Goal: Task Accomplishment & Management: Use online tool/utility

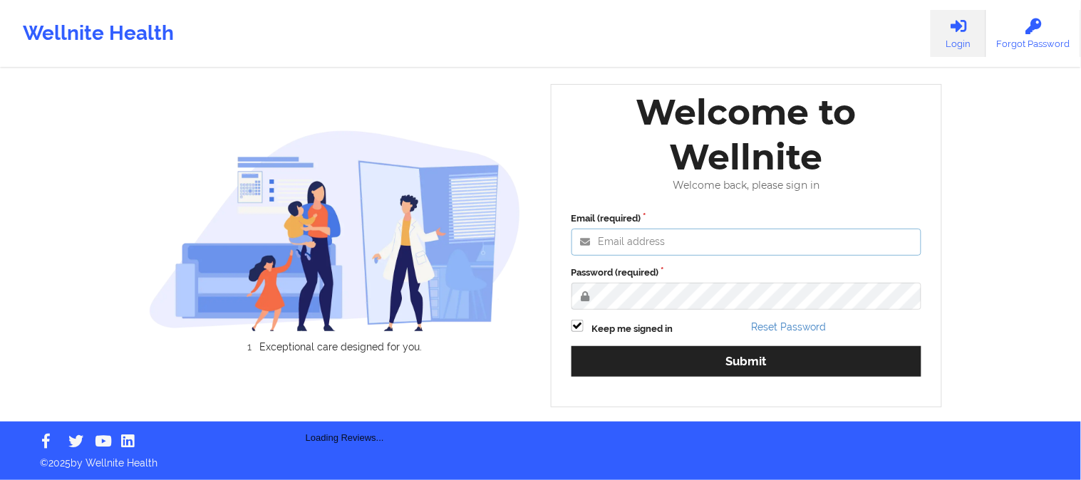
type input "[PERSON_NAME][EMAIL_ADDRESS][DOMAIN_NAME]"
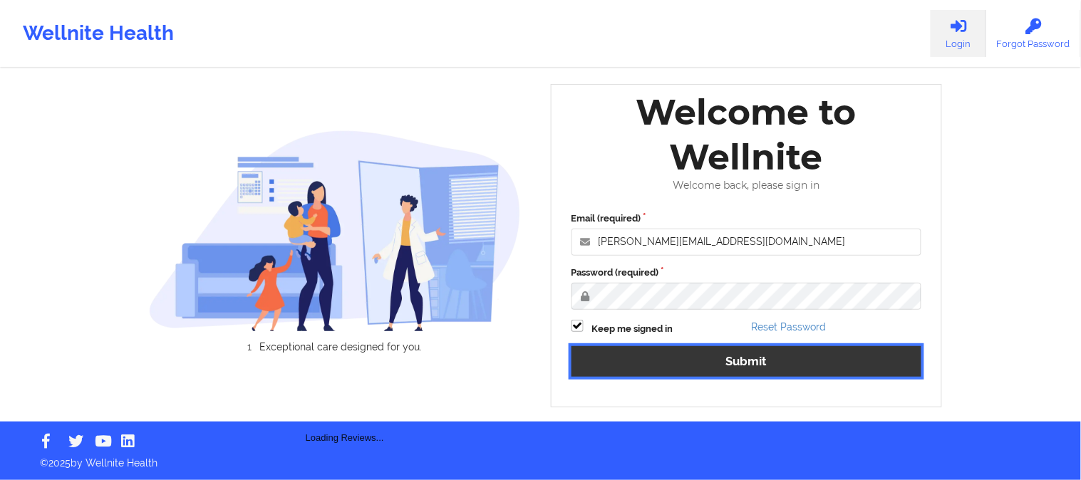
click at [682, 363] on button "Submit" at bounding box center [746, 361] width 351 height 31
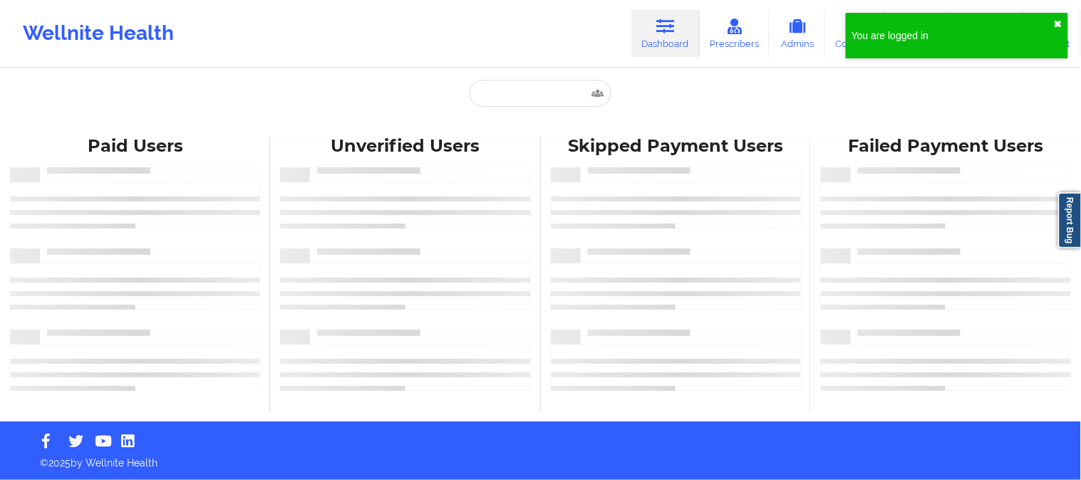
click at [1054, 19] on button "✖︎" at bounding box center [1058, 24] width 9 height 11
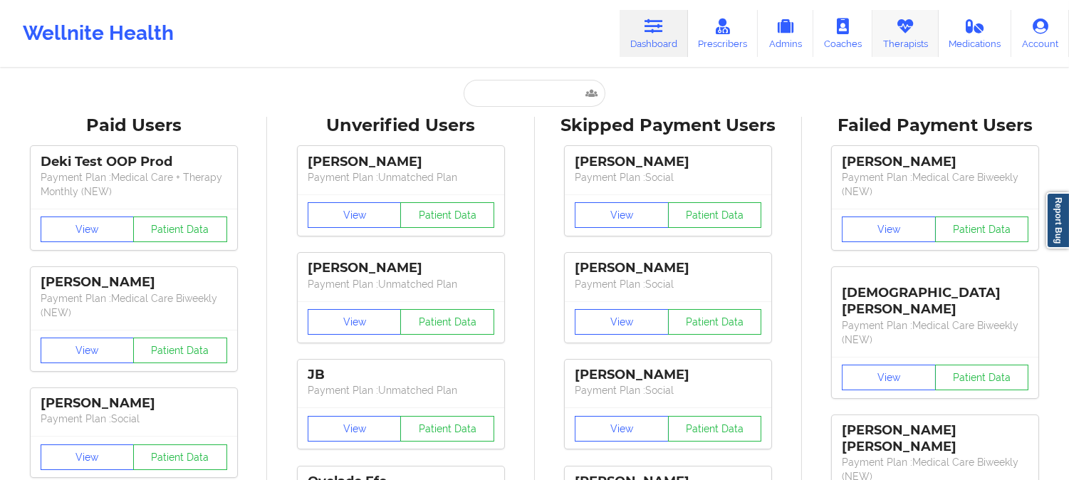
click at [931, 38] on link "Therapists" at bounding box center [906, 33] width 66 height 47
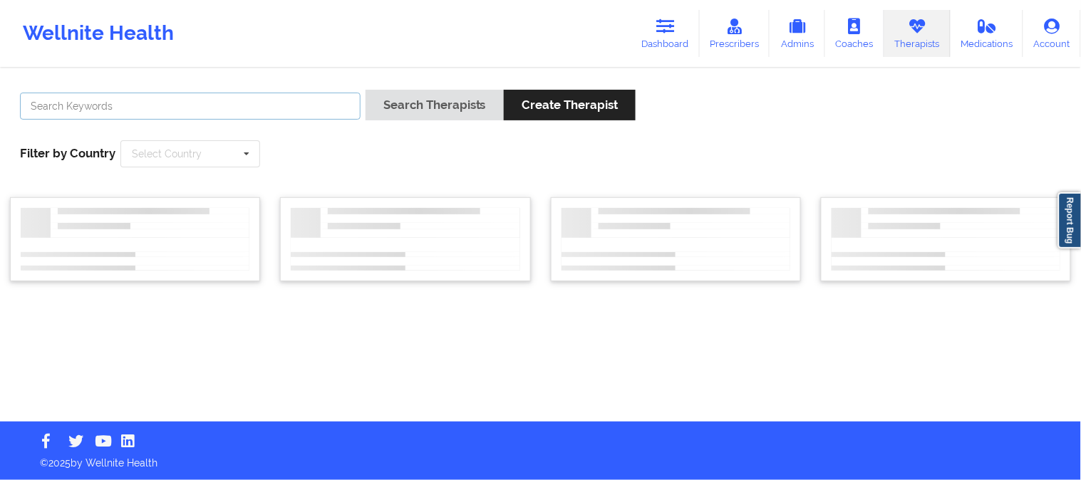
click at [200, 115] on input "text" at bounding box center [190, 106] width 341 height 27
paste input "[PERSON_NAME] [PERSON_NAME]"
type input "[PERSON_NAME] [PERSON_NAME]"
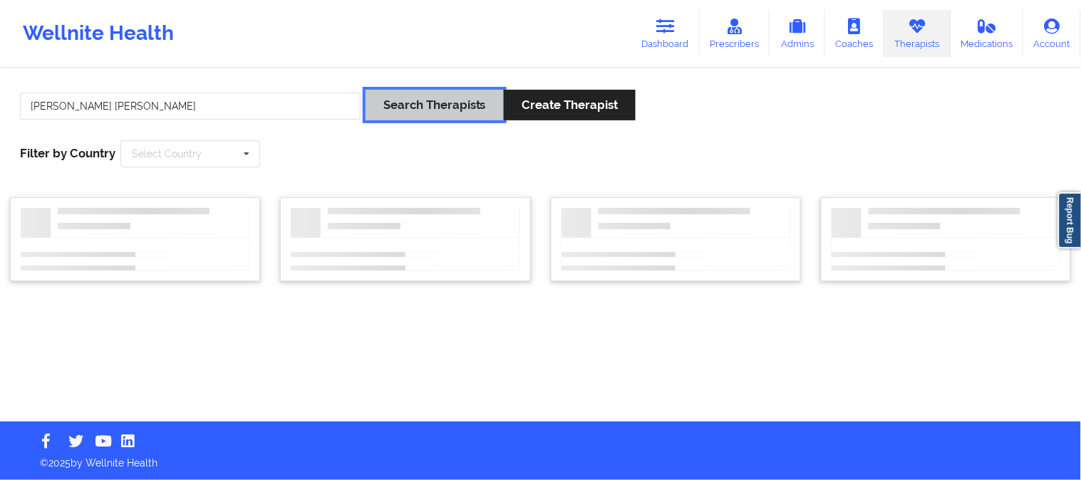
click at [424, 117] on button "Search Therapists" at bounding box center [434, 105] width 138 height 31
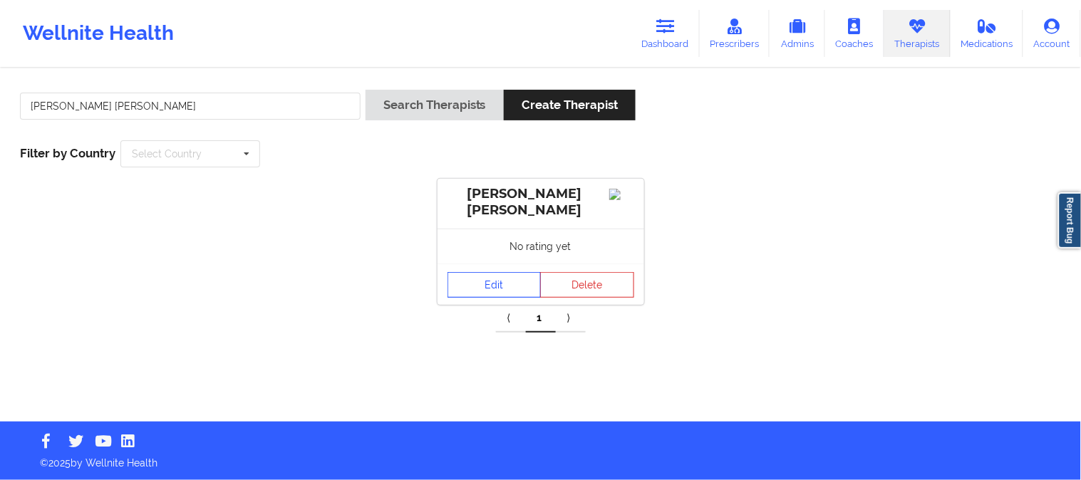
click at [482, 272] on link "Edit" at bounding box center [494, 285] width 94 height 26
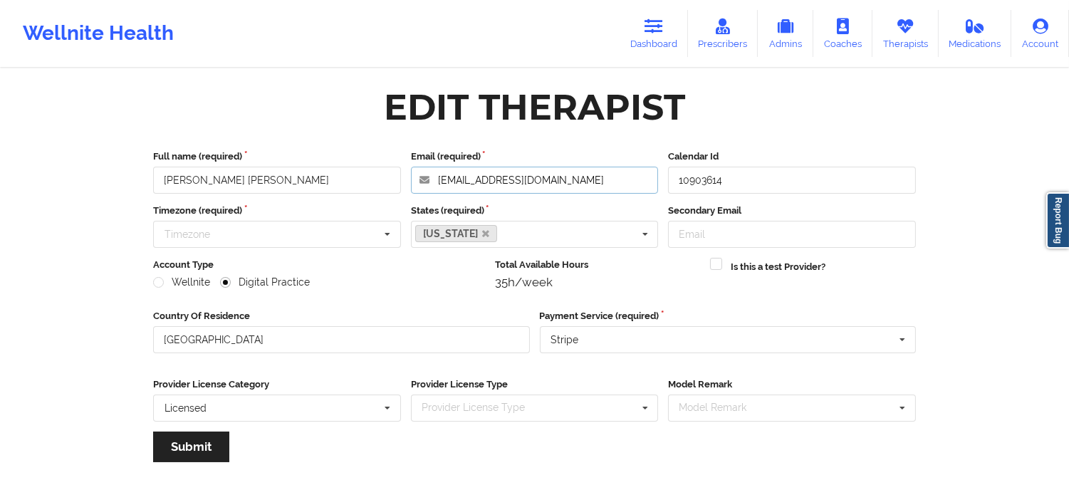
drag, startPoint x: 581, startPoint y: 183, endPoint x: 293, endPoint y: 165, distance: 288.4
click at [293, 165] on div "Full name (required) [PERSON_NAME] [PERSON_NAME] Email (required) [EMAIL_ADDRES…" at bounding box center [534, 172] width 773 height 44
click at [913, 27] on icon at bounding box center [905, 27] width 19 height 16
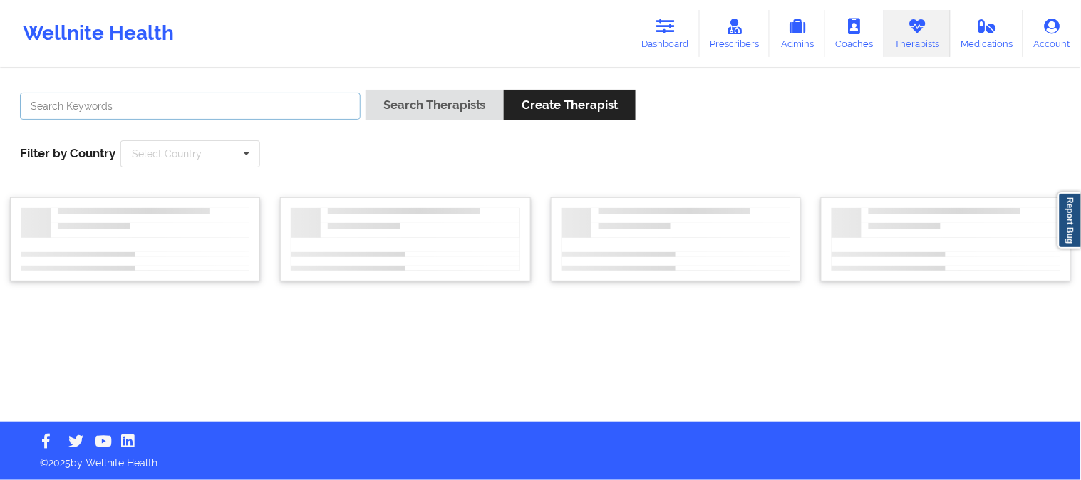
click at [305, 114] on input "text" at bounding box center [190, 106] width 341 height 27
paste input "[PERSON_NAME]"
type input "[PERSON_NAME]"
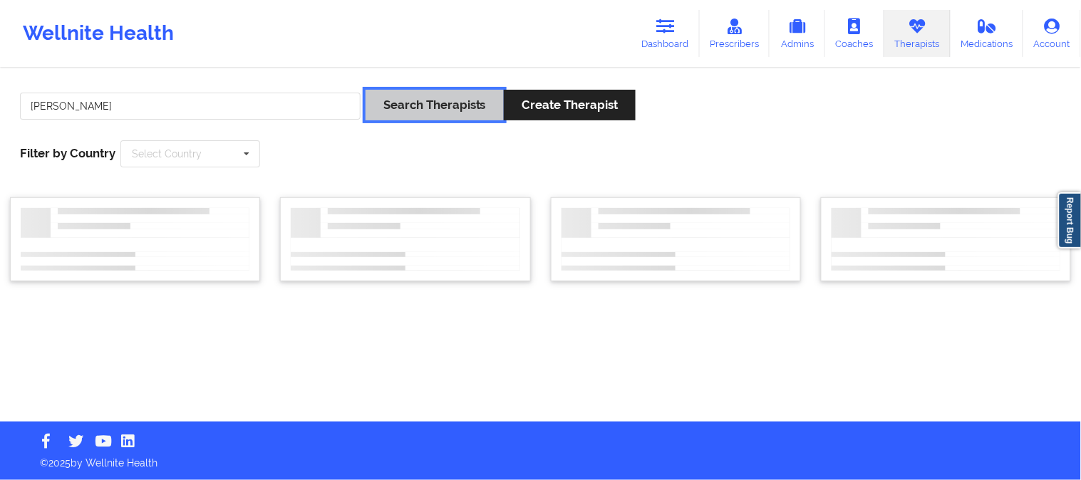
click at [419, 100] on button "Search Therapists" at bounding box center [434, 105] width 138 height 31
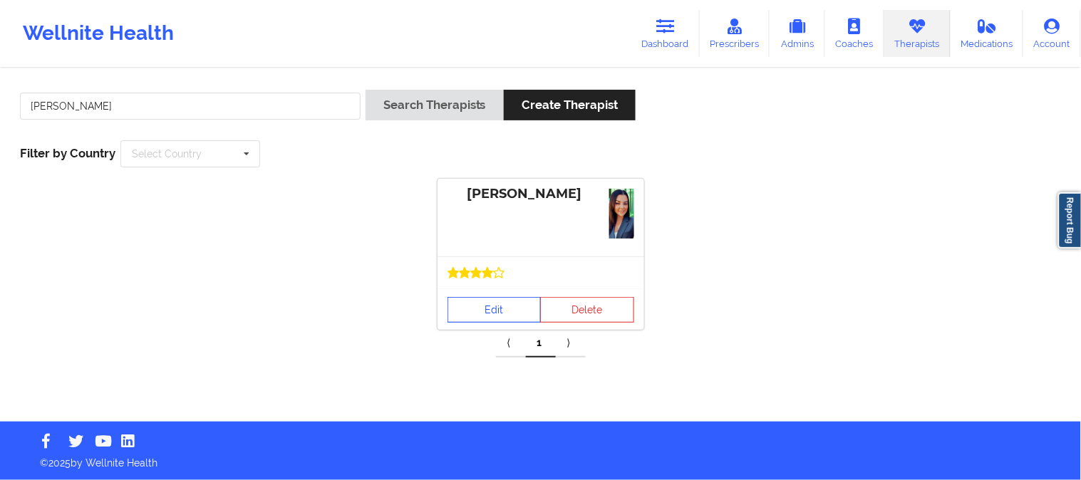
click at [475, 307] on link "Edit" at bounding box center [494, 310] width 94 height 26
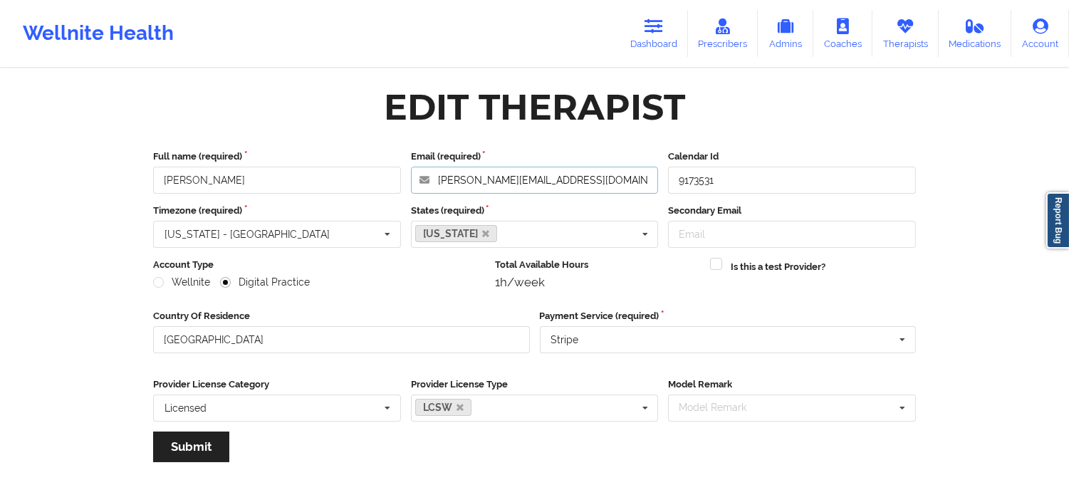
drag, startPoint x: 616, startPoint y: 186, endPoint x: 367, endPoint y: 168, distance: 250.0
click at [367, 168] on div "Full name (required) [PERSON_NAME] Email (required) [PERSON_NAME][EMAIL_ADDRESS…" at bounding box center [534, 172] width 773 height 44
click at [920, 26] on link "Therapists" at bounding box center [906, 33] width 66 height 47
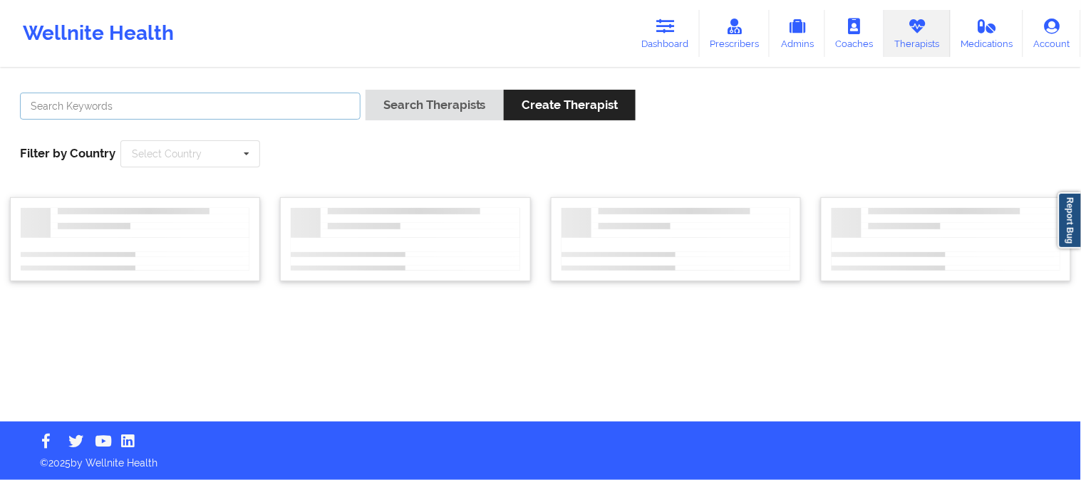
click at [261, 115] on input "text" at bounding box center [190, 106] width 341 height 27
paste input "Vitus Chibuike Onusuru"
type input "Vitus Chibuike Onusuru"
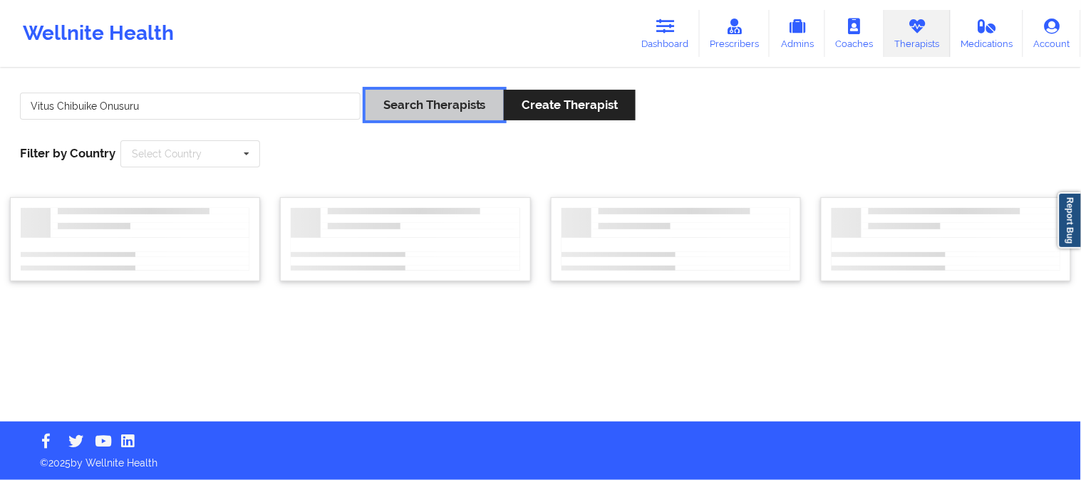
click at [442, 103] on button "Search Therapists" at bounding box center [434, 105] width 138 height 31
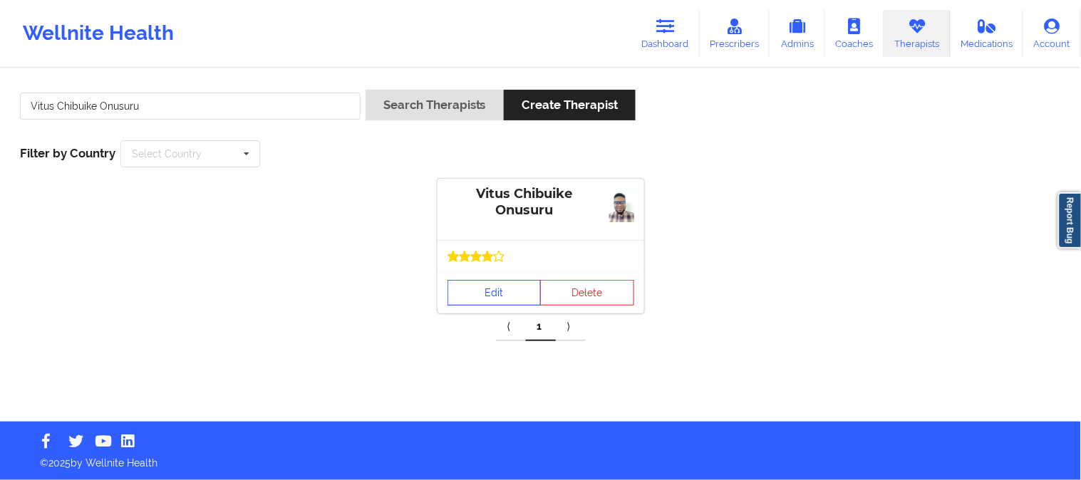
click at [494, 282] on link "Edit" at bounding box center [494, 293] width 94 height 26
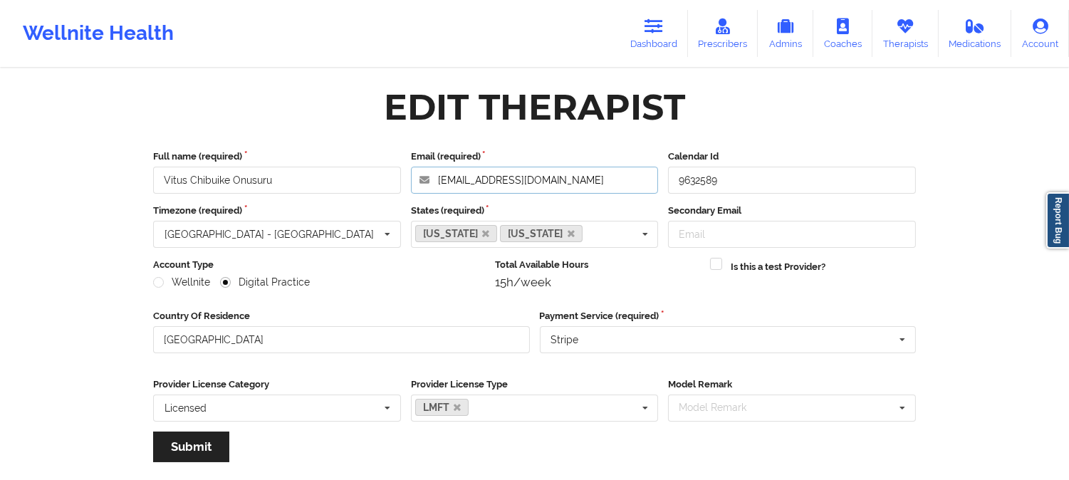
drag, startPoint x: 544, startPoint y: 178, endPoint x: 316, endPoint y: 169, distance: 228.2
click at [316, 171] on div "Full name (required) [PERSON_NAME] Onusuru Email (required) [EMAIL_ADDRESS][DOM…" at bounding box center [534, 172] width 773 height 44
drag, startPoint x: 308, startPoint y: 182, endPoint x: 53, endPoint y: 168, distance: 256.2
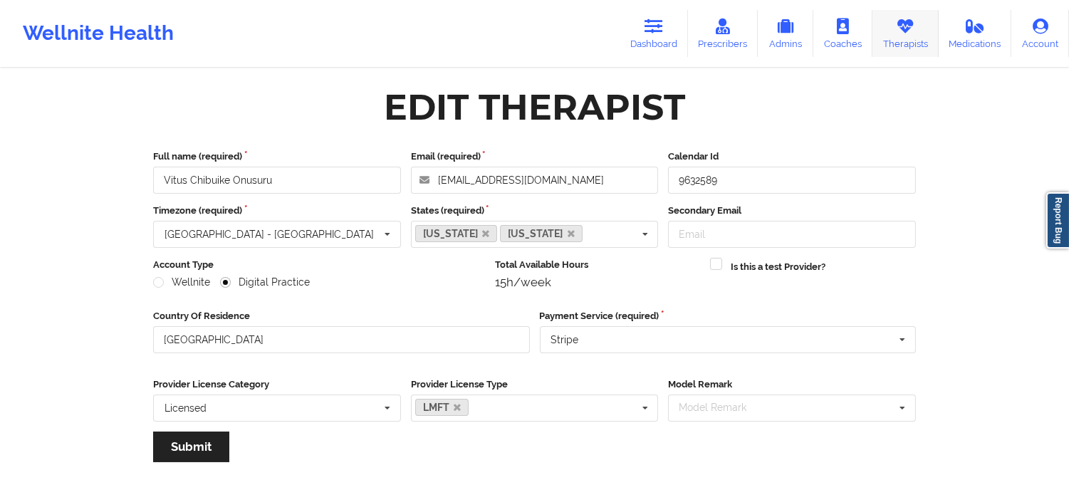
click at [910, 34] on link "Therapists" at bounding box center [906, 33] width 66 height 47
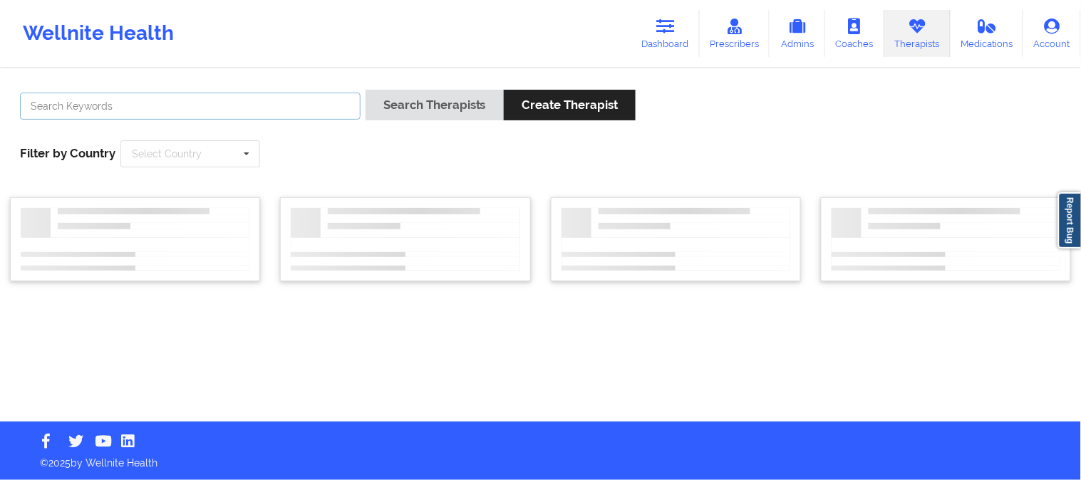
click at [301, 101] on input "text" at bounding box center [190, 106] width 341 height 27
paste input "[EMAIL_ADDRESS][DOMAIN_NAME]"
type input "[EMAIL_ADDRESS][DOMAIN_NAME]"
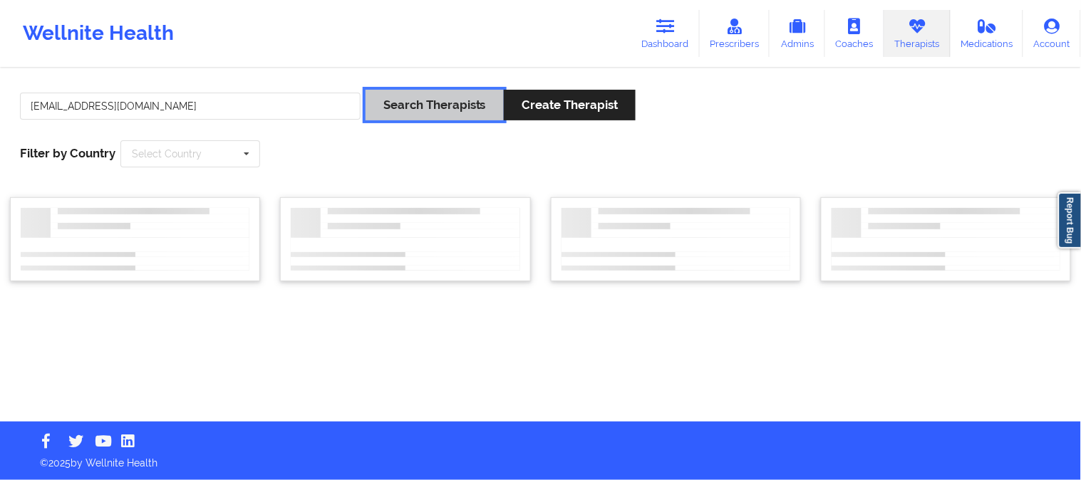
click at [432, 96] on button "Search Therapists" at bounding box center [434, 105] width 138 height 31
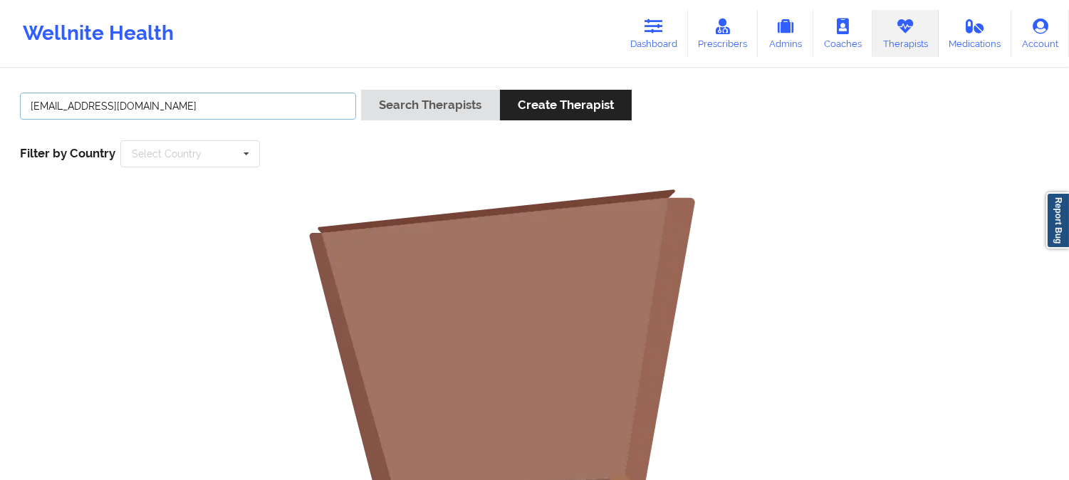
drag, startPoint x: 224, startPoint y: 98, endPoint x: 0, endPoint y: 91, distance: 224.5
click at [0, 91] on div "[EMAIL_ADDRESS][DOMAIN_NAME] Search Therapists Create Therapist Filter by Count…" at bounding box center [534, 440] width 1069 height 740
drag, startPoint x: 1023, startPoint y: 226, endPoint x: 1005, endPoint y: 209, distance: 25.2
click at [1024, 225] on picture at bounding box center [534, 472] width 1049 height 570
click at [675, 28] on link "Dashboard" at bounding box center [654, 33] width 68 height 47
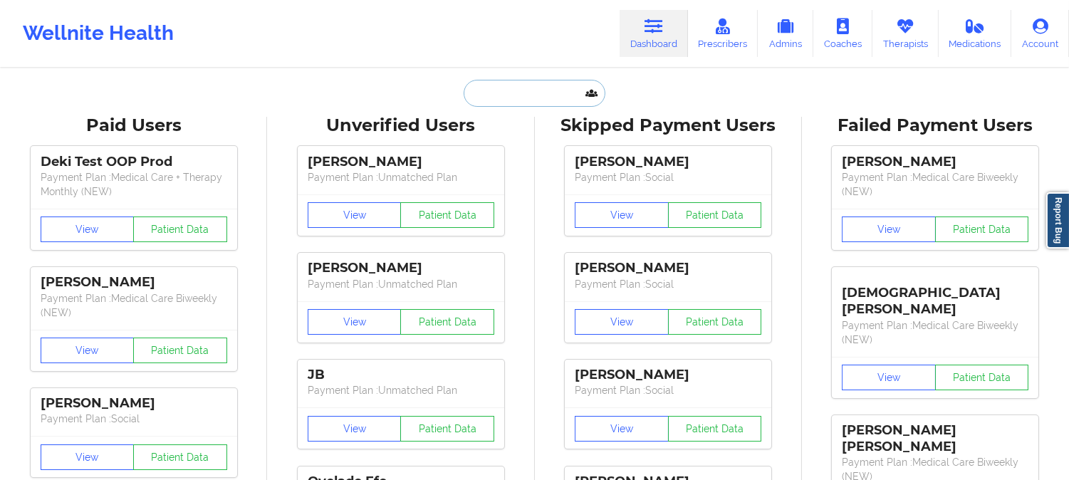
click at [556, 91] on input "text" at bounding box center [534, 93] width 141 height 27
paste input "[PERSON_NAME][EMAIL_ADDRESS][PERSON_NAME][DOMAIN_NAME]"
type input "[PERSON_NAME][EMAIL_ADDRESS][PERSON_NAME][DOMAIN_NAME]"
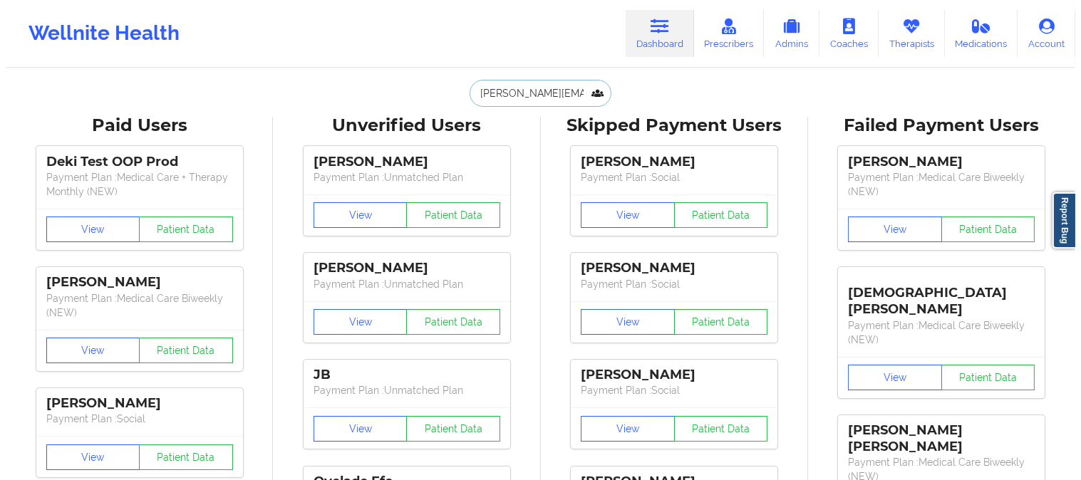
scroll to position [0, 24]
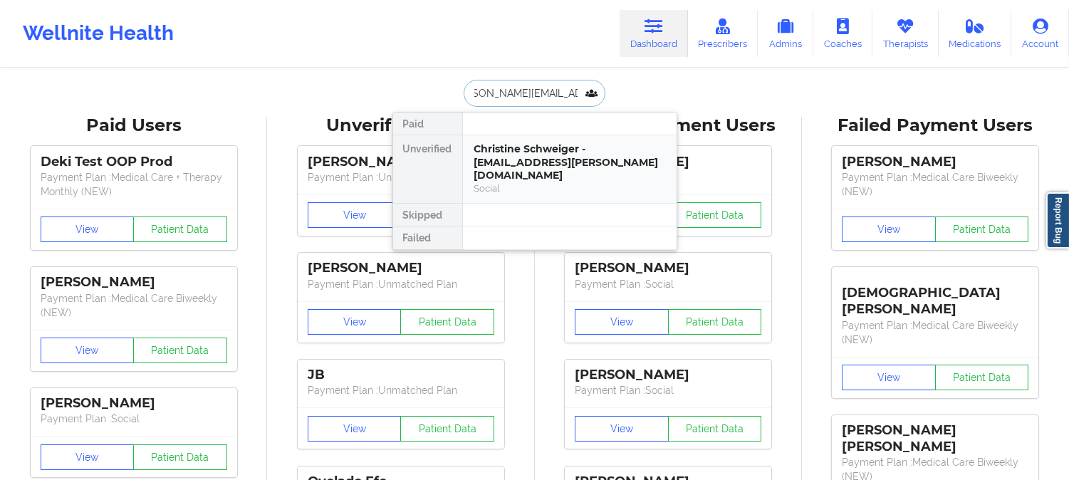
click at [563, 153] on div "Christine Schweiger - [EMAIL_ADDRESS][PERSON_NAME][DOMAIN_NAME]" at bounding box center [569, 162] width 191 height 40
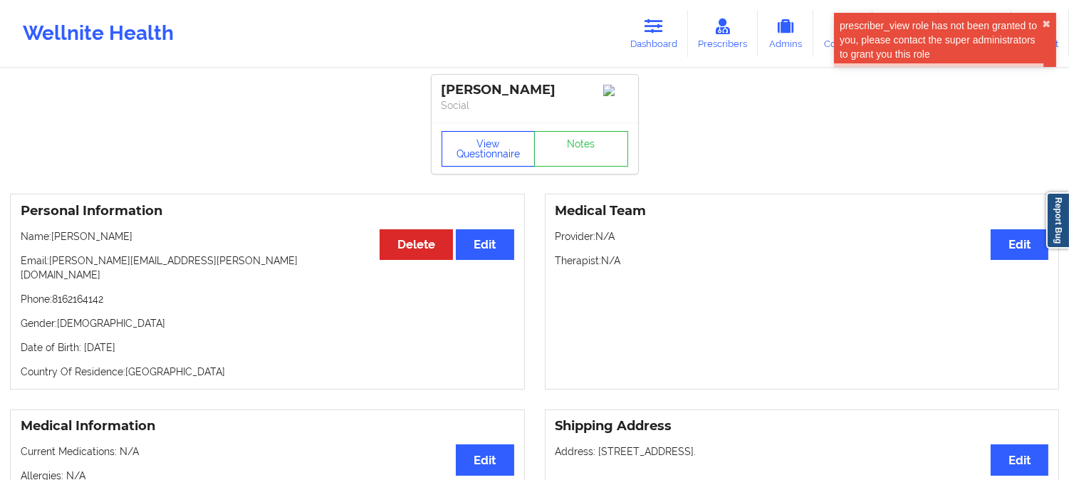
click at [501, 160] on button "View Questionnaire" at bounding box center [489, 149] width 94 height 36
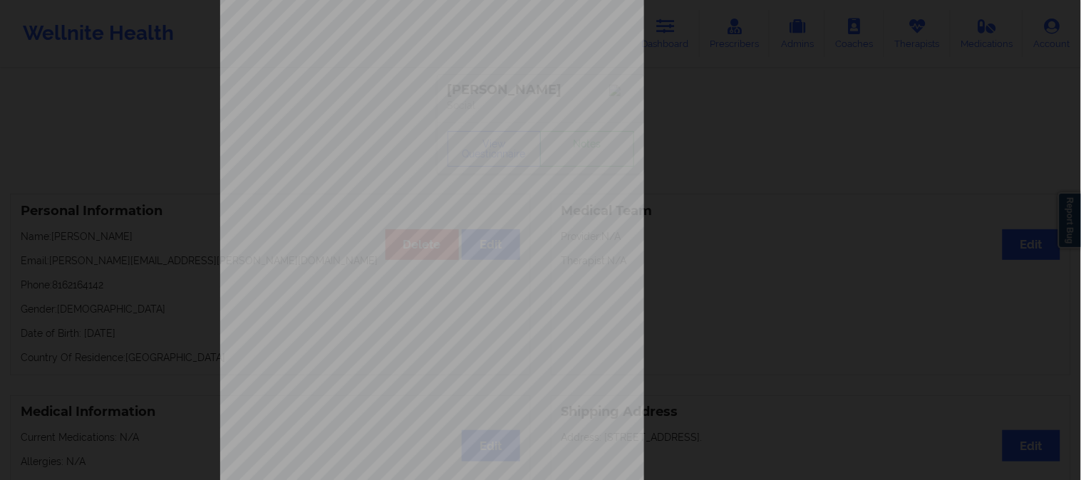
scroll to position [199, 0]
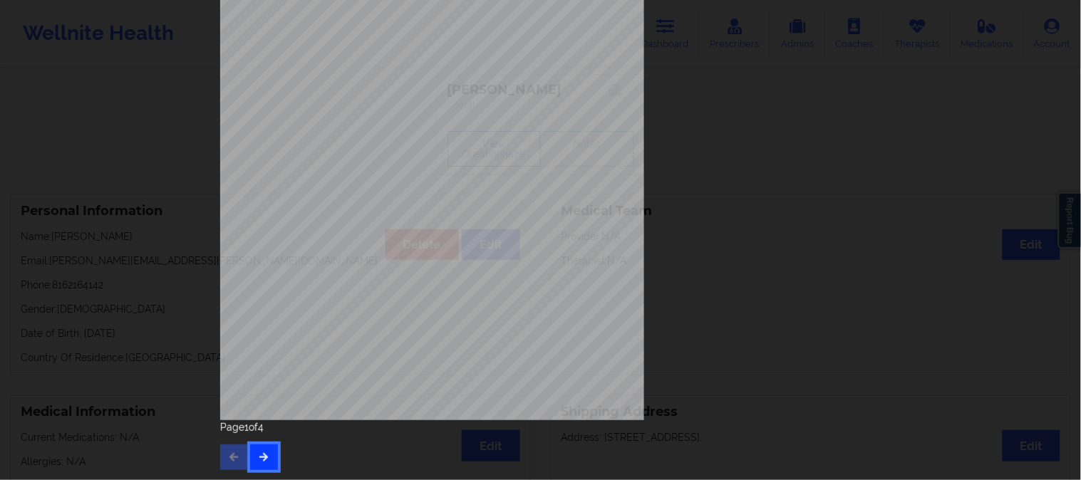
click at [264, 457] on icon "button" at bounding box center [264, 456] width 12 height 9
click at [258, 460] on icon "button" at bounding box center [264, 456] width 12 height 9
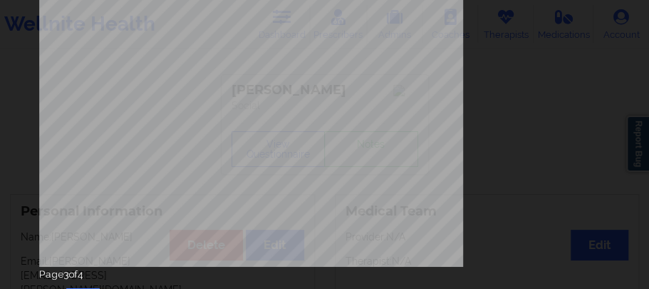
scroll to position [391, 0]
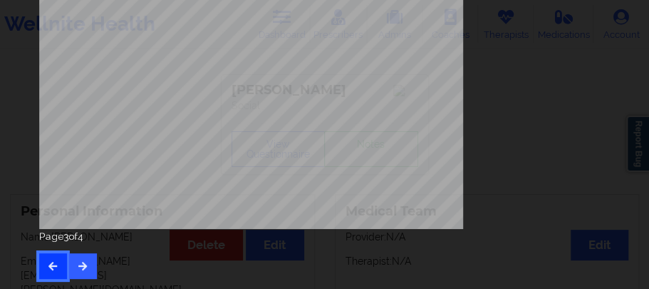
click at [45, 256] on button "button" at bounding box center [53, 266] width 28 height 26
click at [49, 264] on icon "button" at bounding box center [53, 265] width 12 height 9
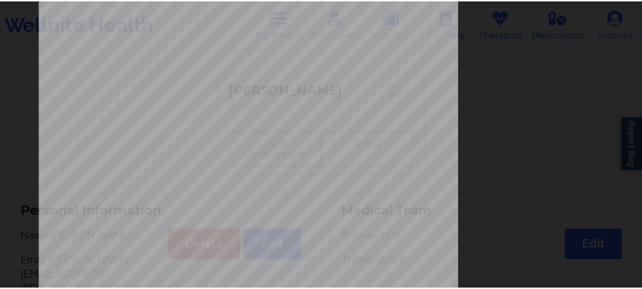
scroll to position [0, 0]
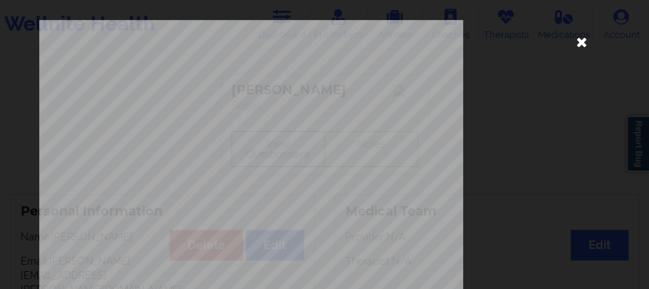
click at [576, 40] on icon at bounding box center [581, 41] width 23 height 23
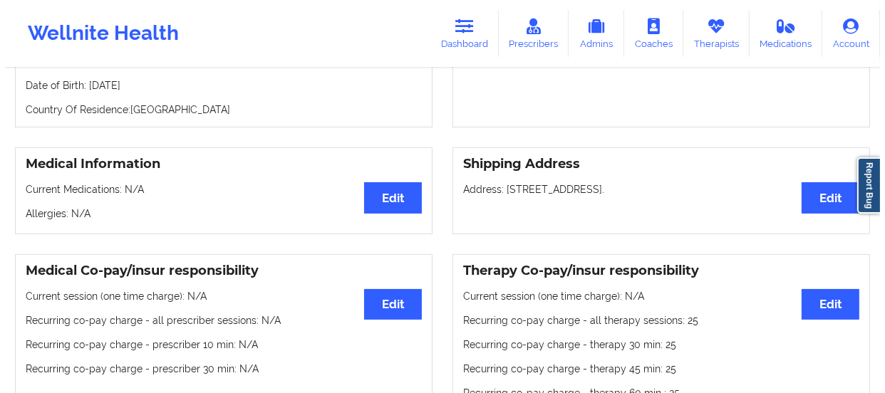
scroll to position [78, 0]
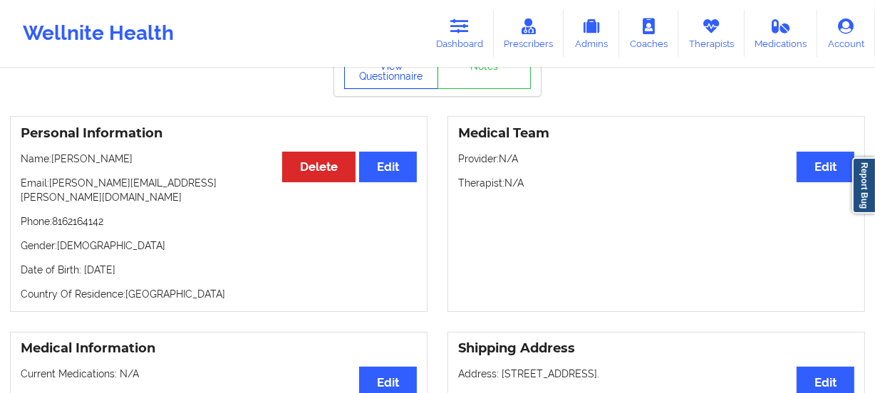
click at [392, 81] on button "View Questionnaire" at bounding box center [391, 71] width 94 height 36
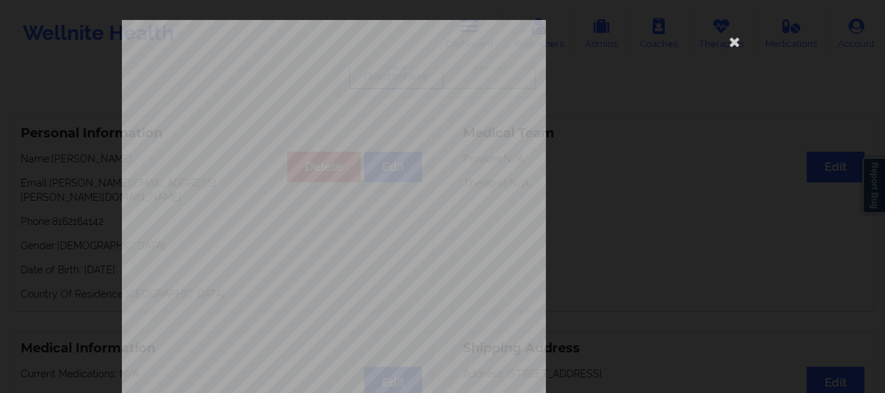
scroll to position [286, 0]
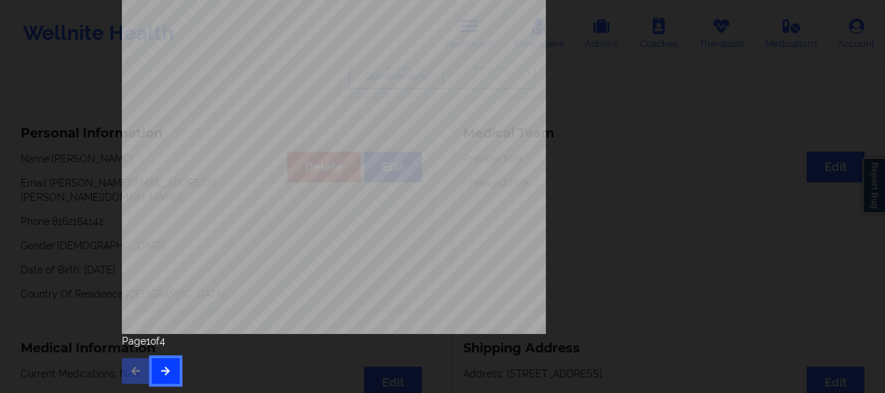
click at [172, 372] on button "button" at bounding box center [166, 371] width 28 height 26
click at [173, 368] on button "button" at bounding box center [166, 371] width 28 height 26
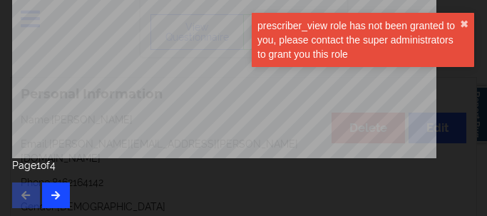
scroll to position [463, 0]
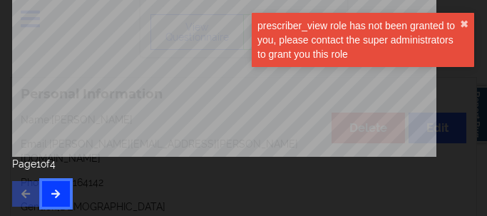
click at [61, 193] on icon "button" at bounding box center [56, 193] width 12 height 9
click at [56, 189] on icon "button" at bounding box center [56, 193] width 12 height 9
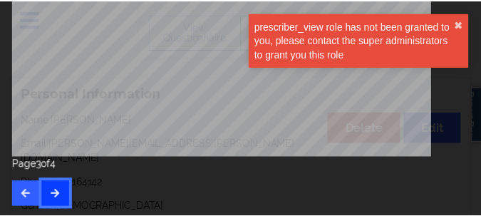
scroll to position [0, 0]
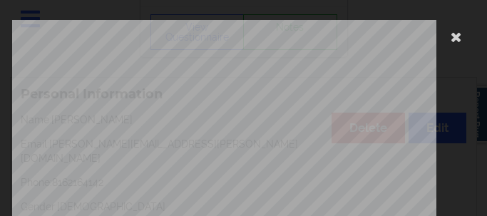
click at [445, 37] on icon at bounding box center [456, 36] width 23 height 23
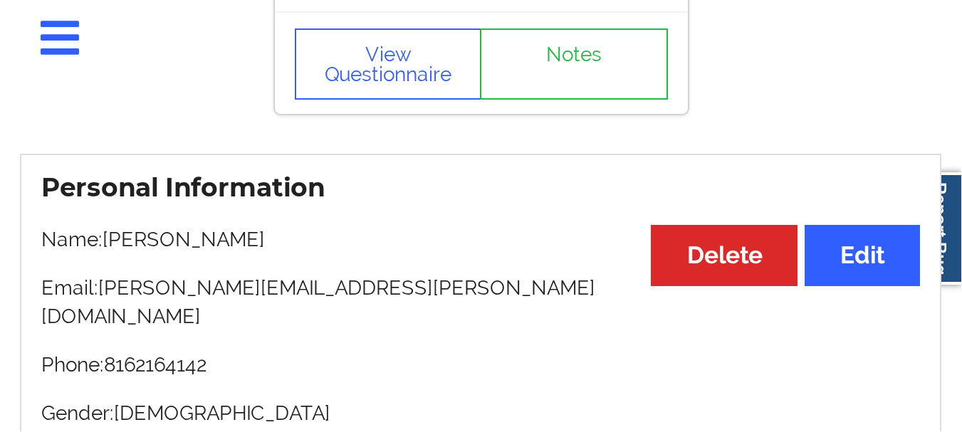
scroll to position [78, 0]
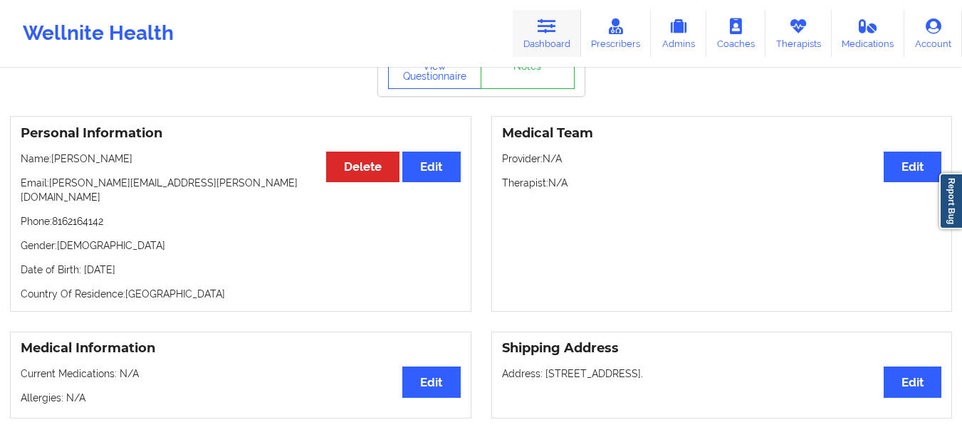
click at [544, 26] on icon at bounding box center [547, 27] width 19 height 16
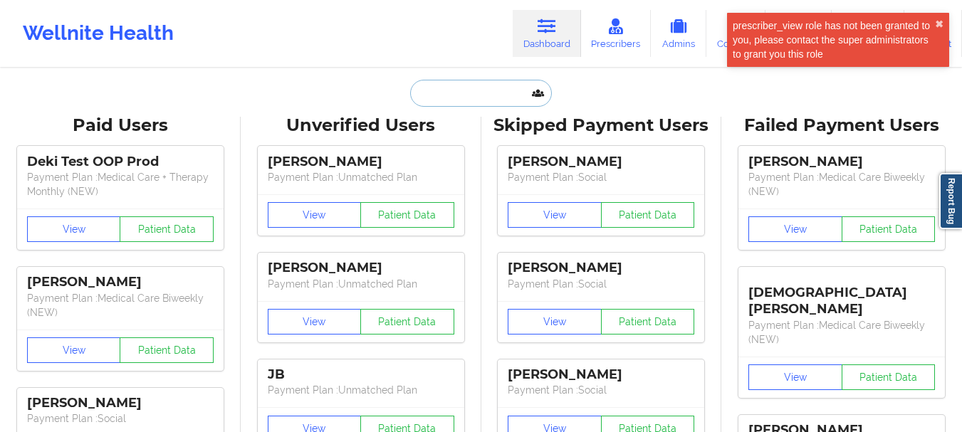
drag, startPoint x: 482, startPoint y: 96, endPoint x: 499, endPoint y: 95, distance: 17.1
click at [482, 95] on input "text" at bounding box center [480, 93] width 141 height 27
paste input "[EMAIL_ADDRESS][DOMAIN_NAME]"
type input "[EMAIL_ADDRESS][DOMAIN_NAME]"
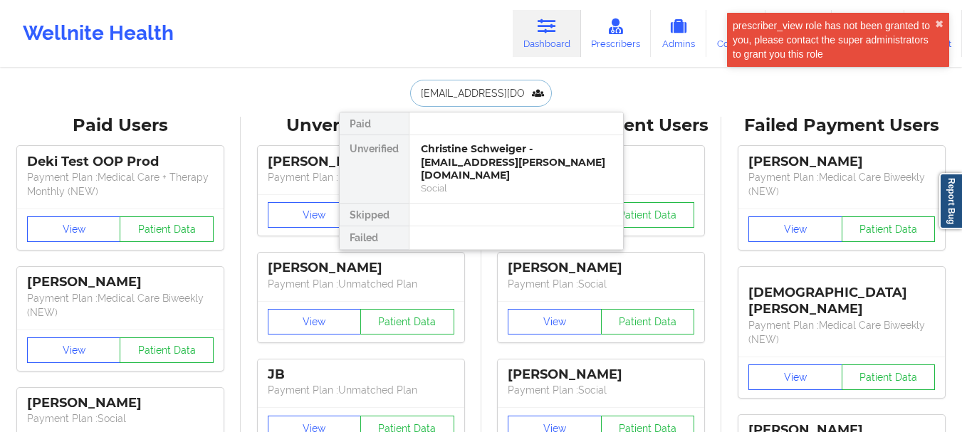
scroll to position [0, 18]
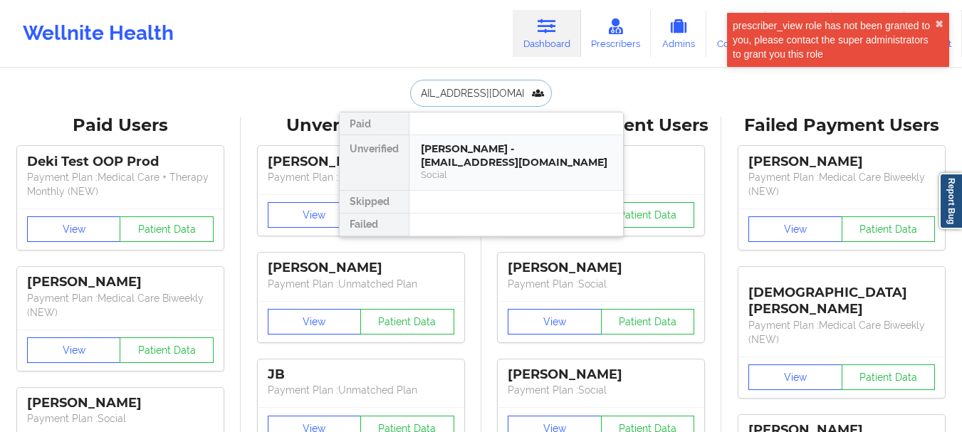
click at [532, 153] on div "[PERSON_NAME] - [EMAIL_ADDRESS][DOMAIN_NAME]" at bounding box center [516, 155] width 191 height 26
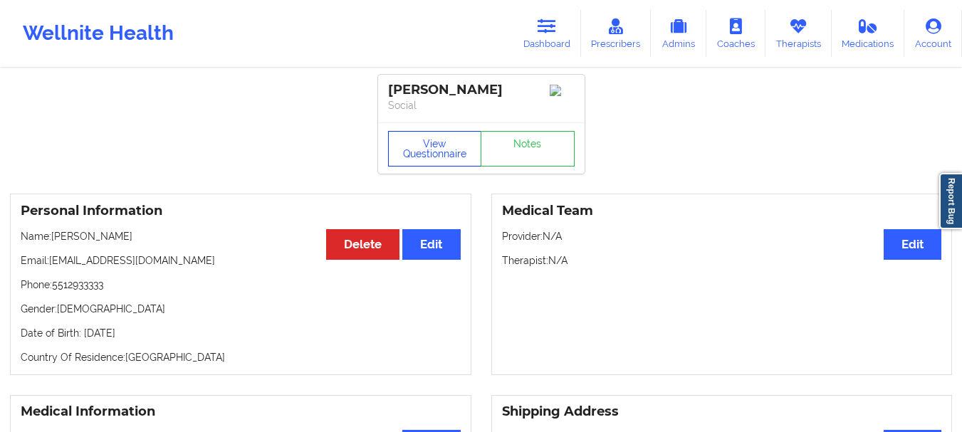
click at [447, 159] on button "View Questionnaire" at bounding box center [435, 149] width 94 height 36
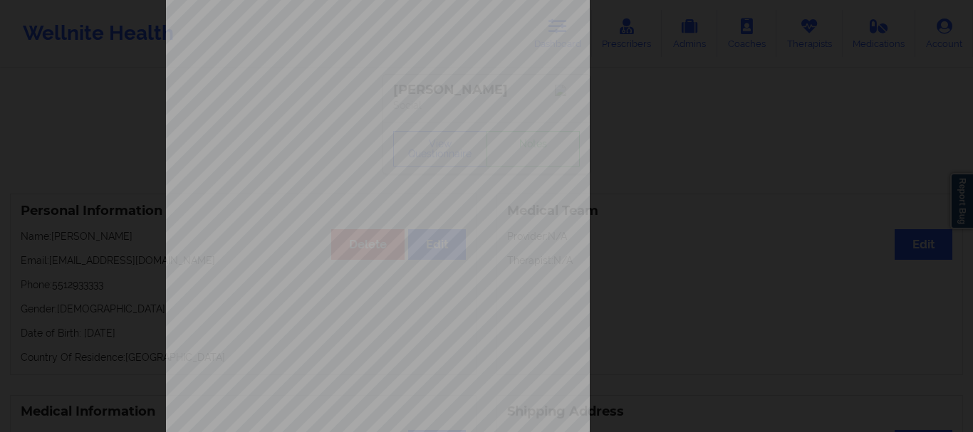
scroll to position [247, 0]
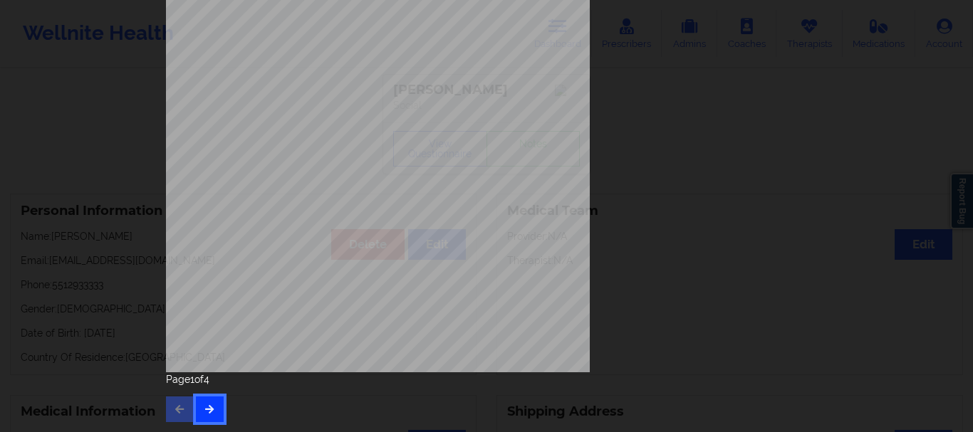
click at [204, 410] on icon "button" at bounding box center [210, 409] width 12 height 9
click at [213, 410] on button "button" at bounding box center [210, 410] width 28 height 26
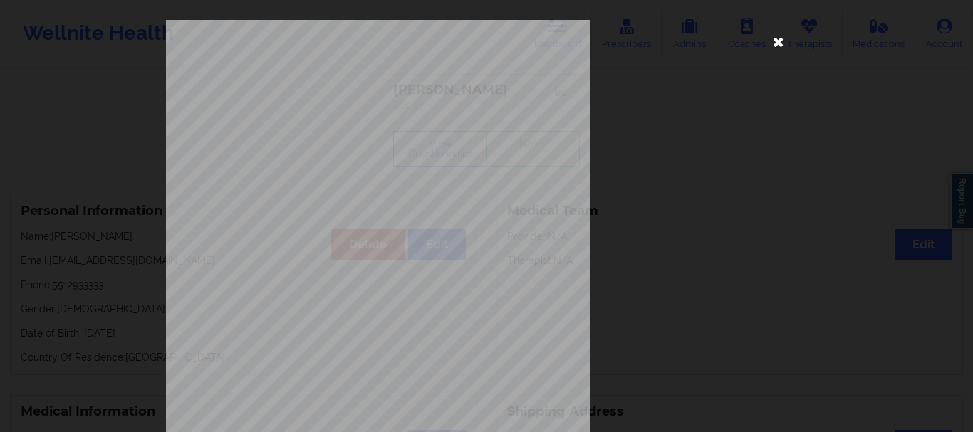
click at [774, 44] on icon at bounding box center [778, 41] width 23 height 23
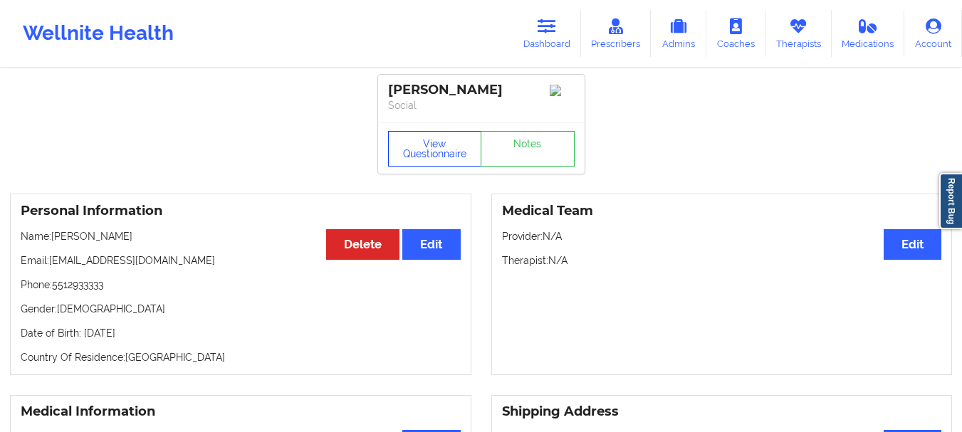
click at [435, 152] on button "View Questionnaire" at bounding box center [435, 149] width 94 height 36
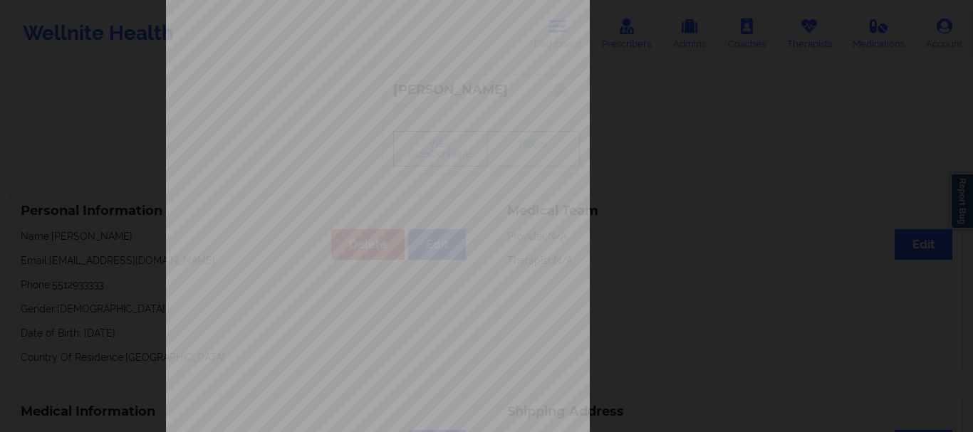
scroll to position [247, 0]
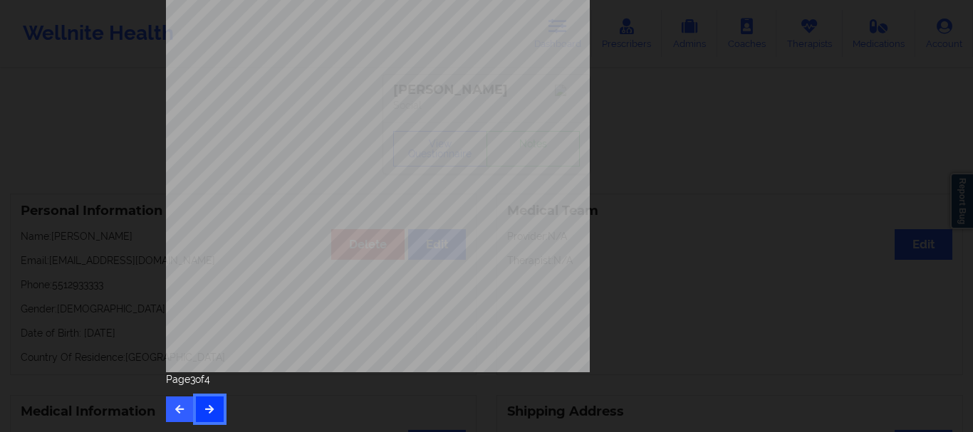
click at [215, 410] on button "button" at bounding box center [210, 410] width 28 height 26
click at [182, 412] on button "button" at bounding box center [180, 410] width 28 height 26
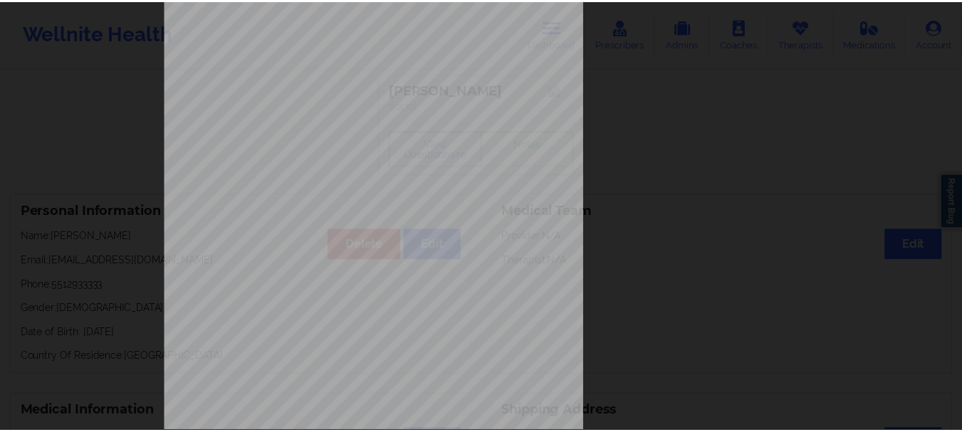
scroll to position [0, 0]
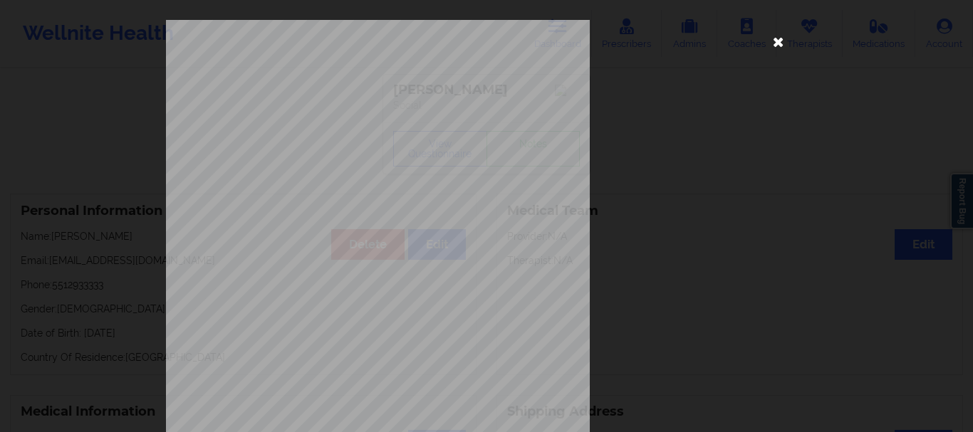
click at [774, 43] on icon at bounding box center [778, 41] width 23 height 23
